Goal: Transaction & Acquisition: Purchase product/service

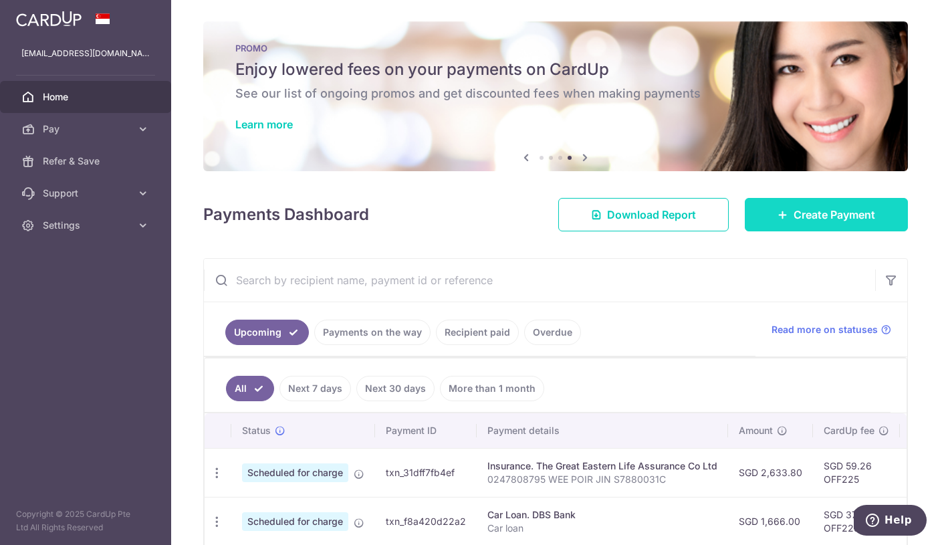
click at [785, 207] on link "Create Payment" at bounding box center [826, 214] width 163 height 33
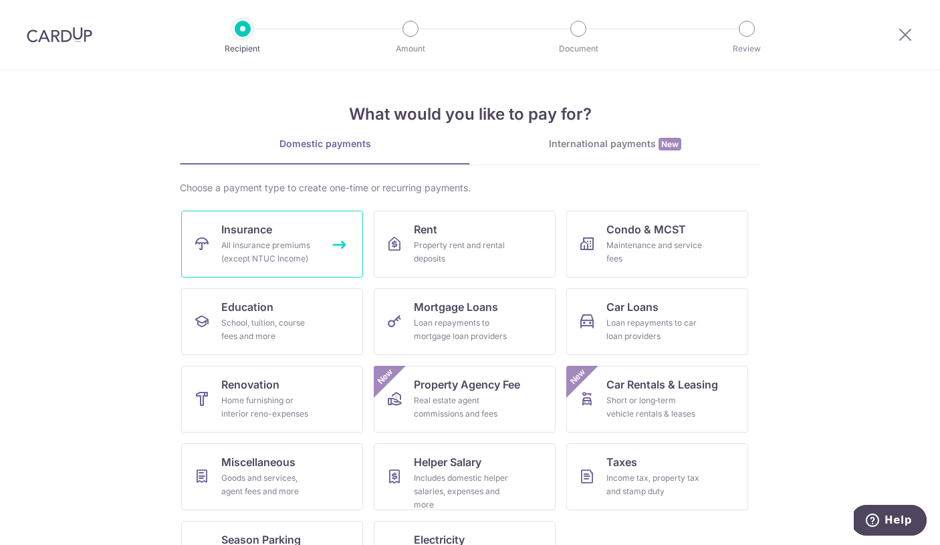
click at [233, 249] on div "All insurance premiums (except NTUC Income)" at bounding box center [269, 252] width 96 height 27
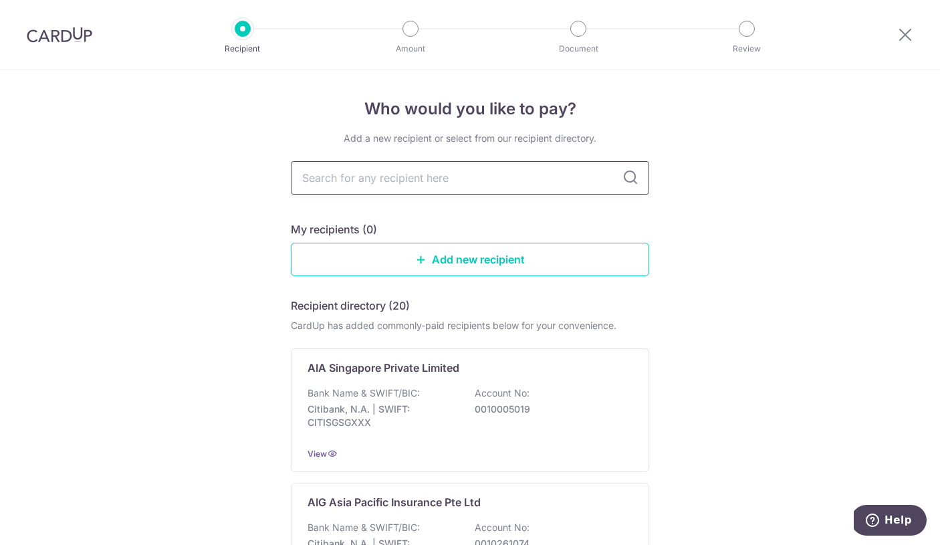
click at [440, 177] on input "text" at bounding box center [470, 177] width 358 height 33
type input "great"
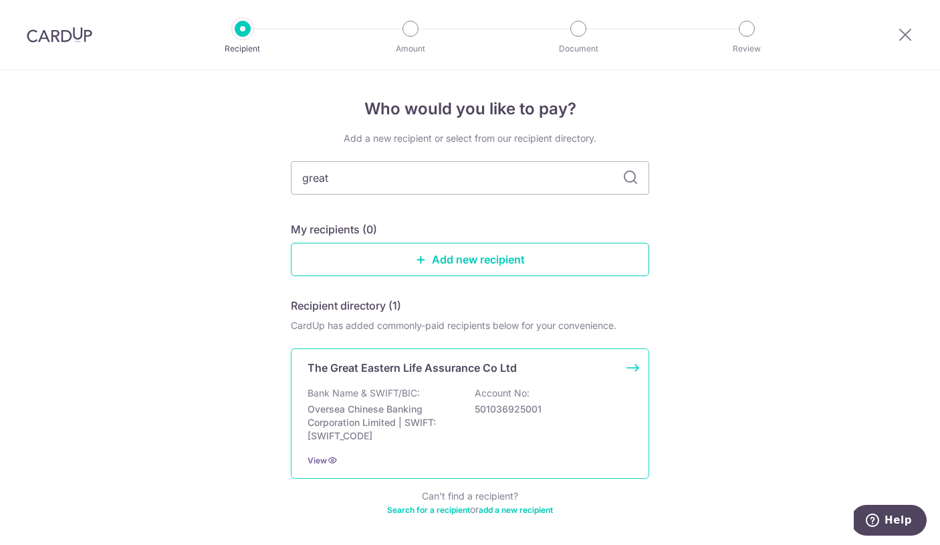
click at [431, 376] on div "The Great Eastern Life Assurance Co Ltd Bank Name & SWIFT/BIC: Oversea Chinese …" at bounding box center [470, 413] width 358 height 130
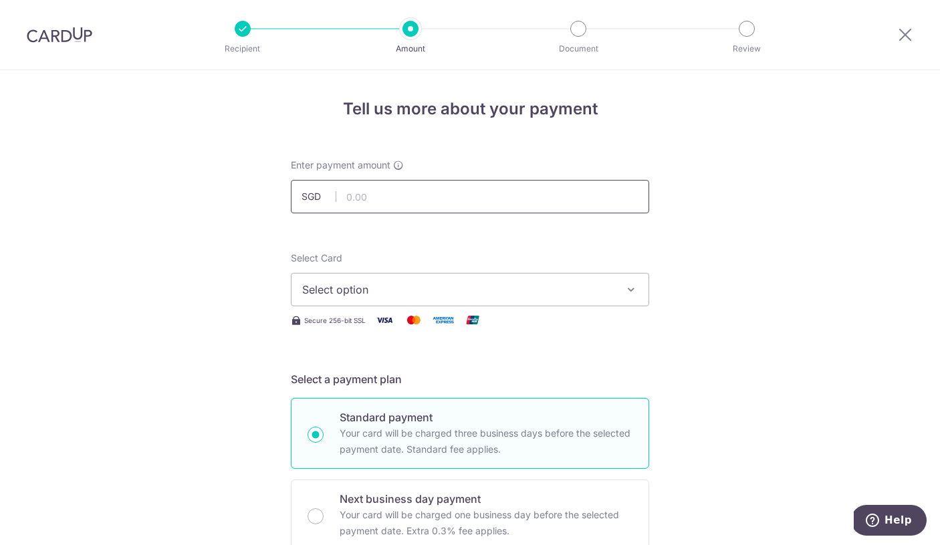
click at [429, 187] on input "text" at bounding box center [470, 196] width 358 height 33
type input "4,835.00"
click at [320, 291] on span "Select option" at bounding box center [458, 290] width 312 height 16
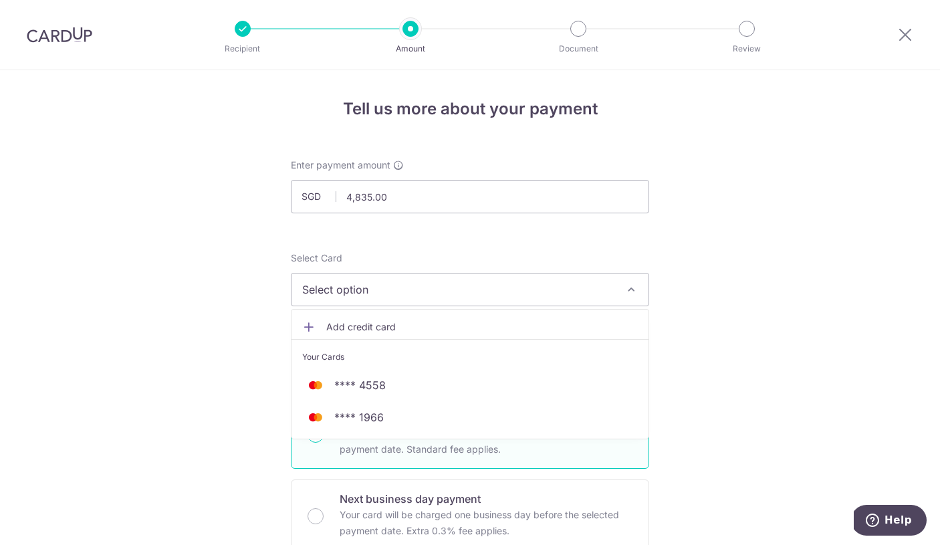
click at [895, 21] on div at bounding box center [906, 35] width 70 height 70
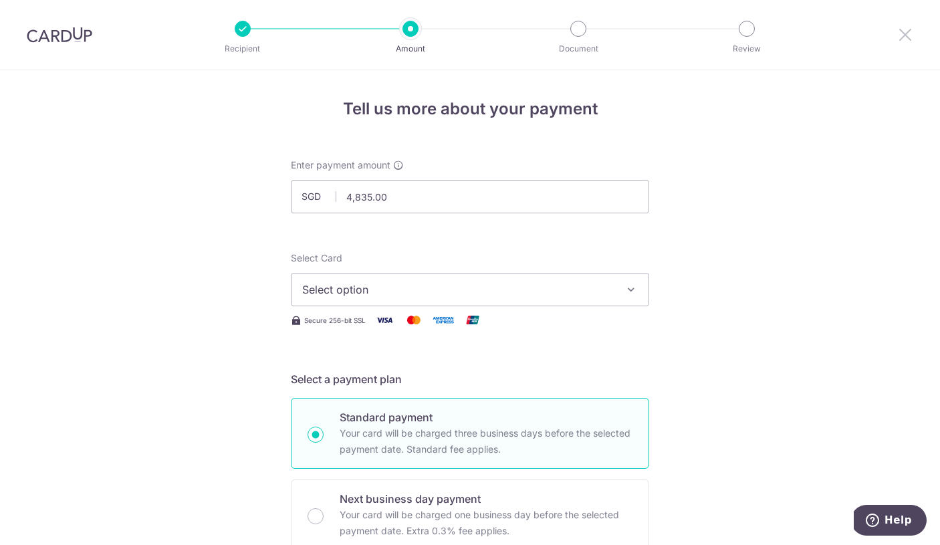
click at [897, 40] on icon at bounding box center [905, 34] width 16 height 17
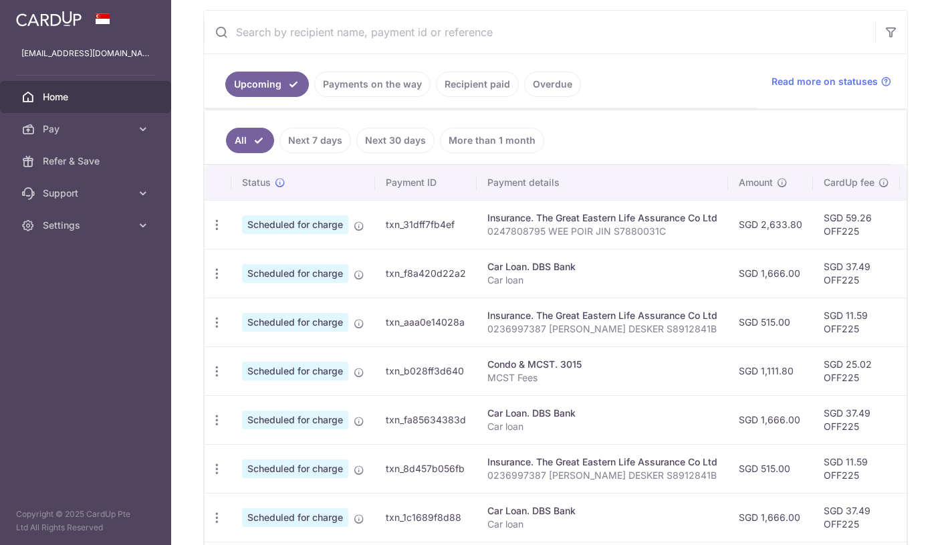
scroll to position [301, 0]
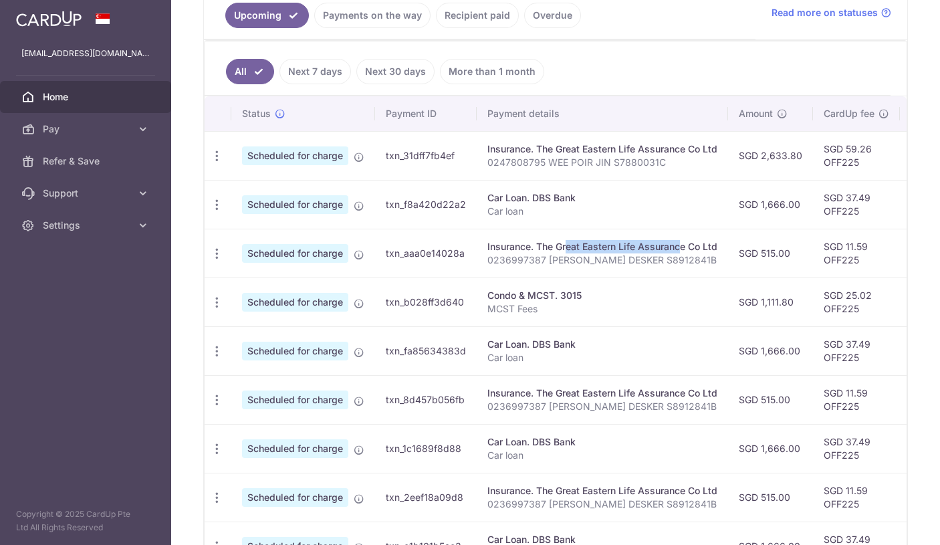
drag, startPoint x: 523, startPoint y: 248, endPoint x: 637, endPoint y: 249, distance: 113.7
click at [637, 249] on div "Insurance. The Great Eastern Life Assurance Co Ltd" at bounding box center [603, 246] width 230 height 13
click at [636, 249] on div "Insurance. The Great Eastern Life Assurance Co Ltd" at bounding box center [603, 246] width 230 height 13
click at [302, 256] on span "Scheduled for charge" at bounding box center [295, 253] width 106 height 19
click at [507, 255] on p "0236997387 [PERSON_NAME] DESKER S8912841B" at bounding box center [603, 259] width 230 height 13
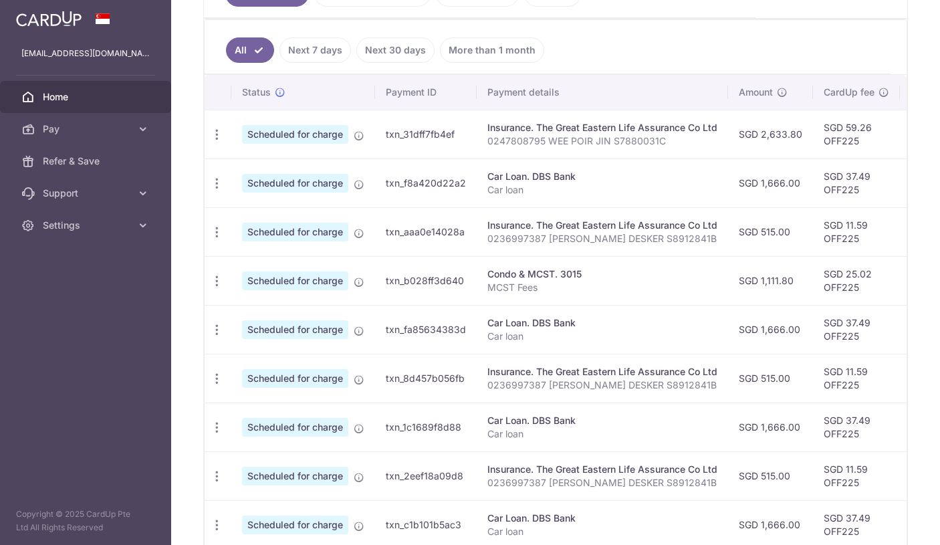
scroll to position [326, 0]
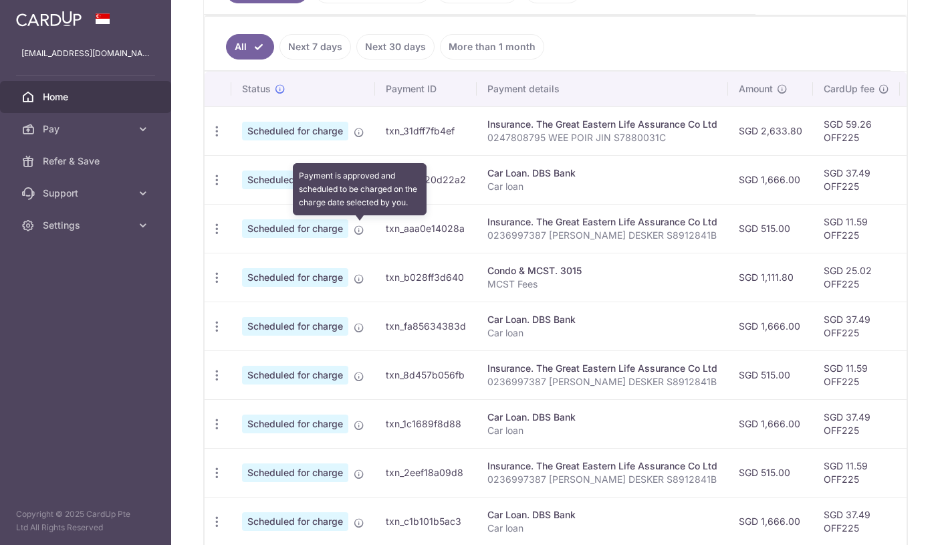
click at [357, 233] on icon at bounding box center [359, 230] width 11 height 11
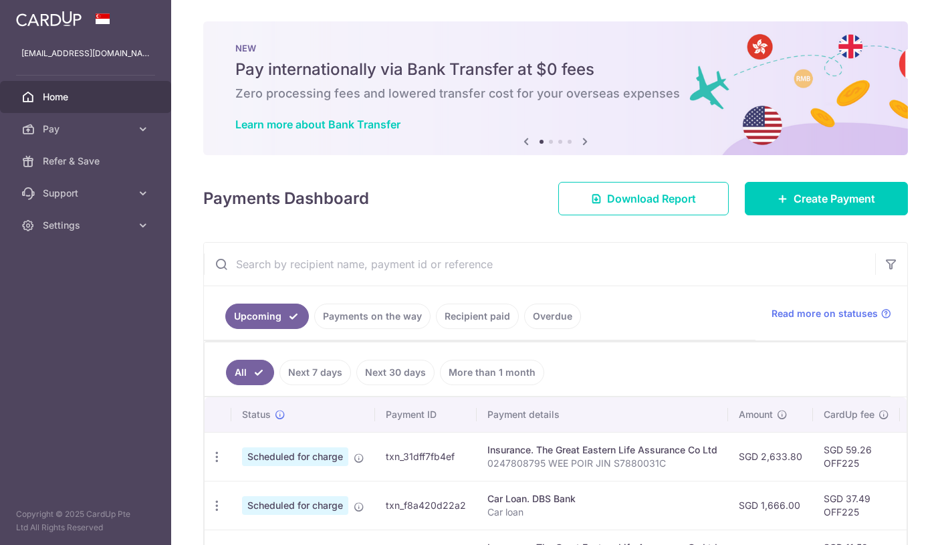
scroll to position [0, 0]
click at [387, 317] on link "Payments on the way" at bounding box center [372, 316] width 116 height 25
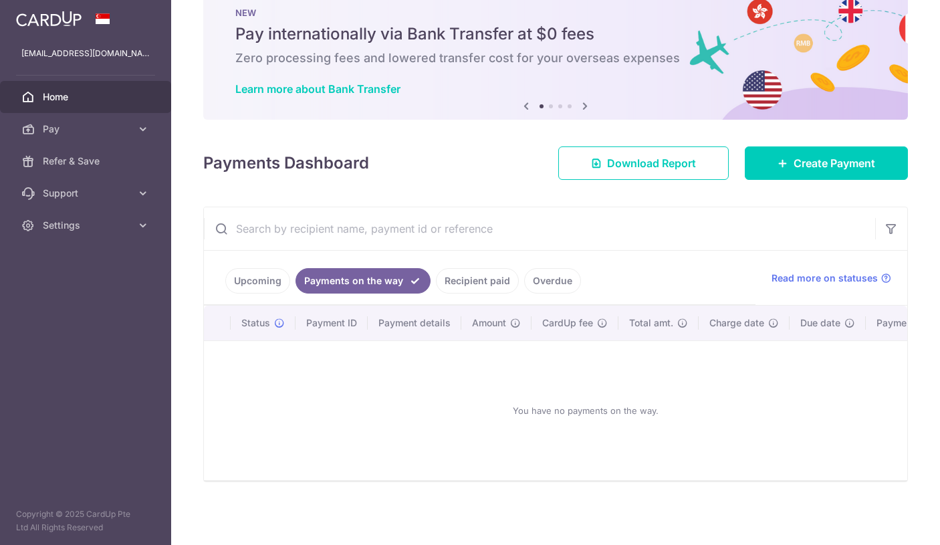
scroll to position [35, 0]
click at [475, 280] on link "Recipient paid" at bounding box center [477, 280] width 83 height 25
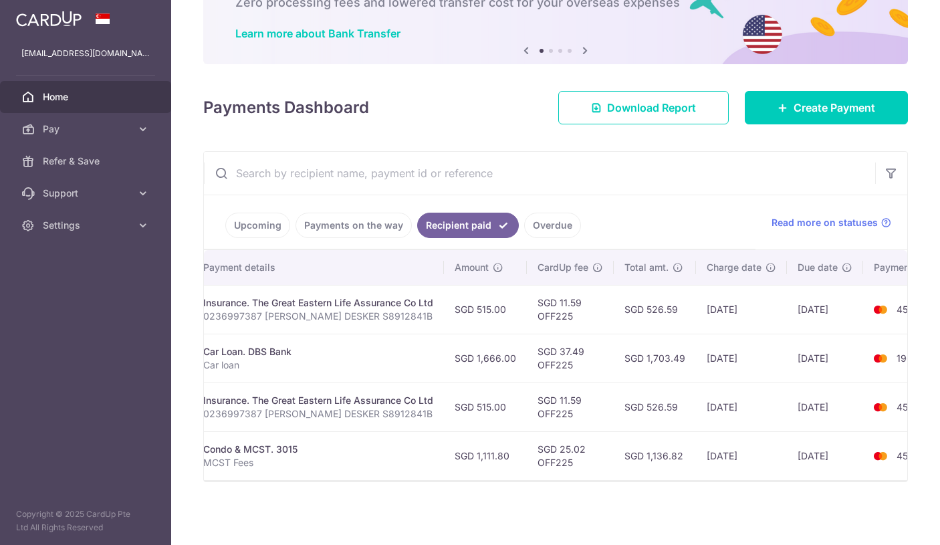
scroll to position [0, 243]
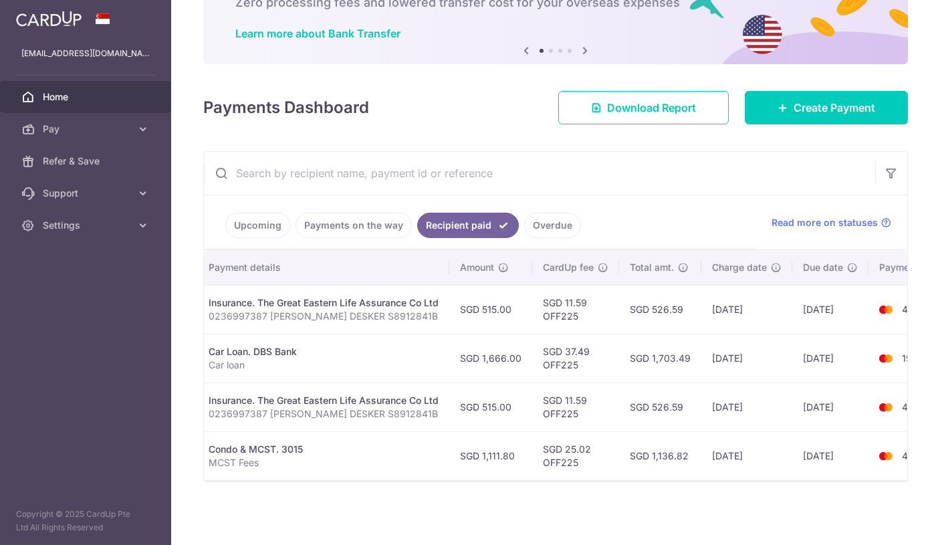
drag, startPoint x: 633, startPoint y: 406, endPoint x: 681, endPoint y: 405, distance: 47.5
click at [681, 405] on td "SGD 526.59" at bounding box center [660, 407] width 82 height 49
